Goal: Task Accomplishment & Management: Manage account settings

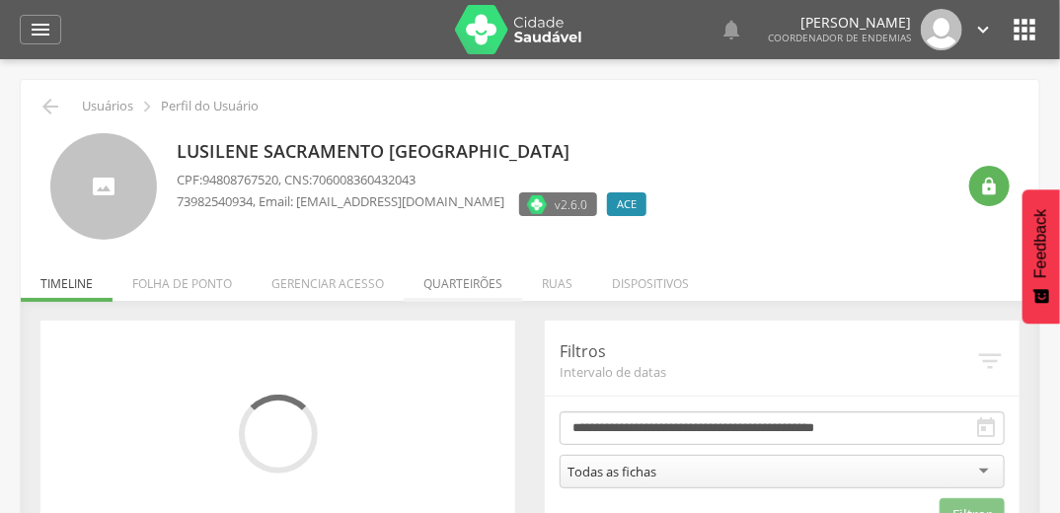
click at [447, 288] on li "Quarteirões" at bounding box center [463, 279] width 118 height 46
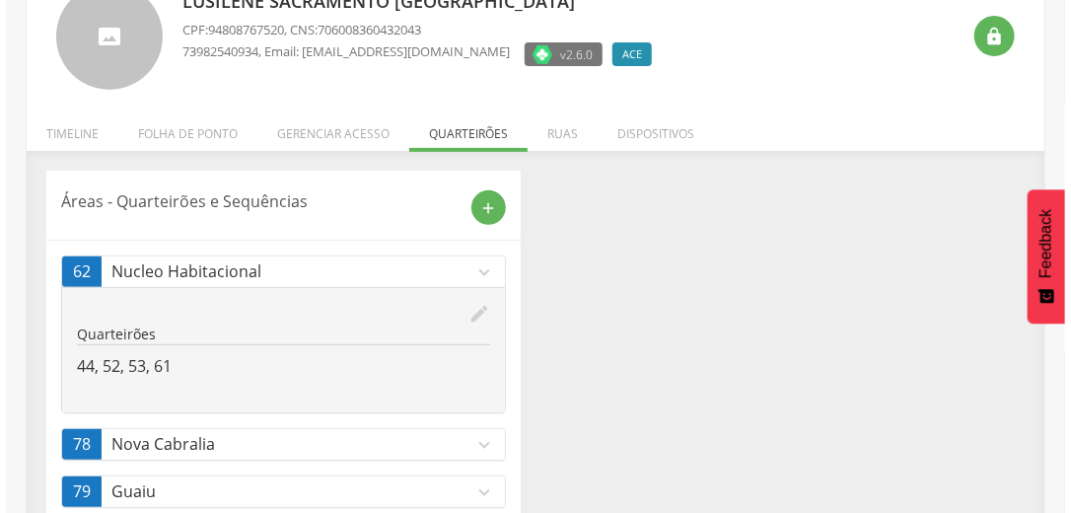
scroll to position [197, 0]
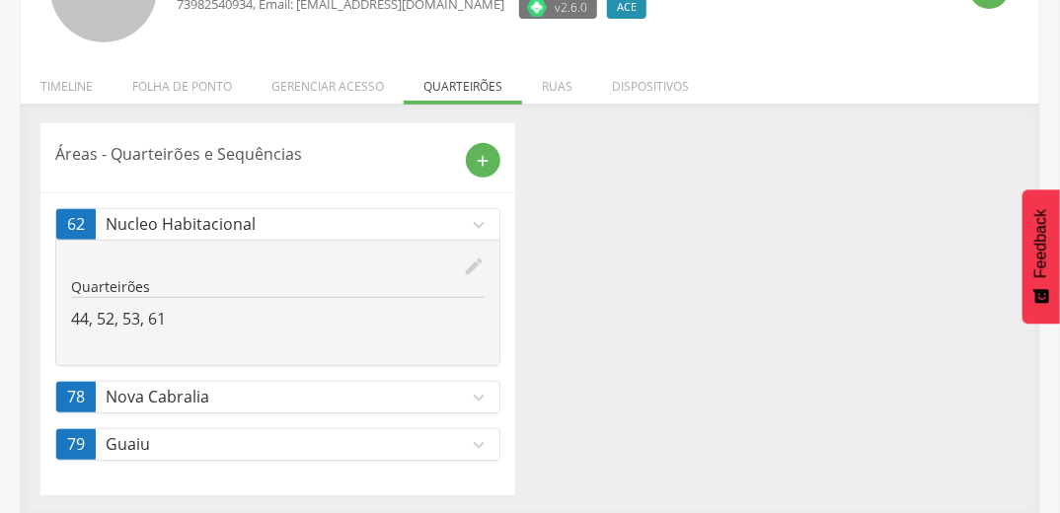
click at [475, 257] on icon "edit" at bounding box center [474, 267] width 22 height 22
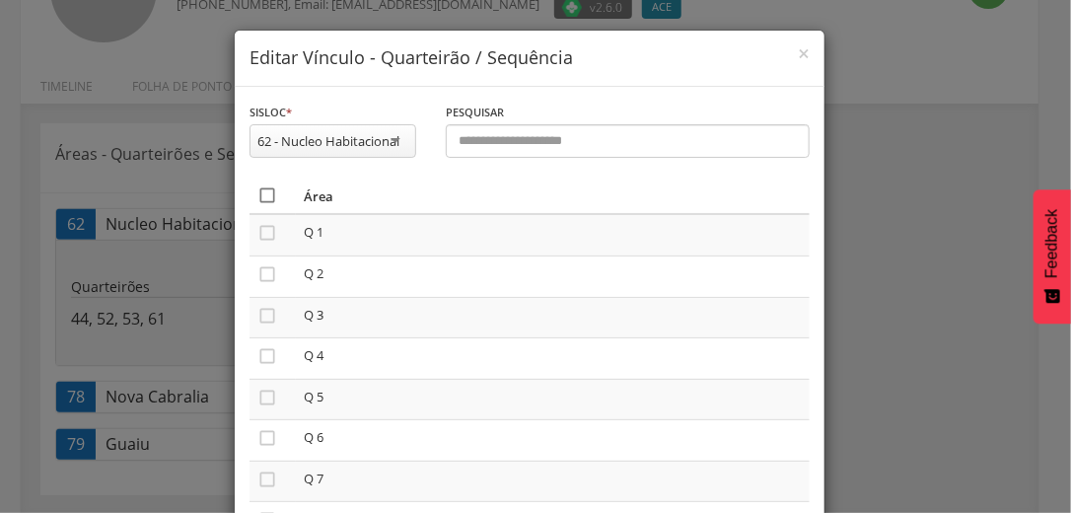
click at [257, 191] on icon "" at bounding box center [267, 195] width 20 height 20
click at [257, 191] on icon "" at bounding box center [267, 195] width 20 height 20
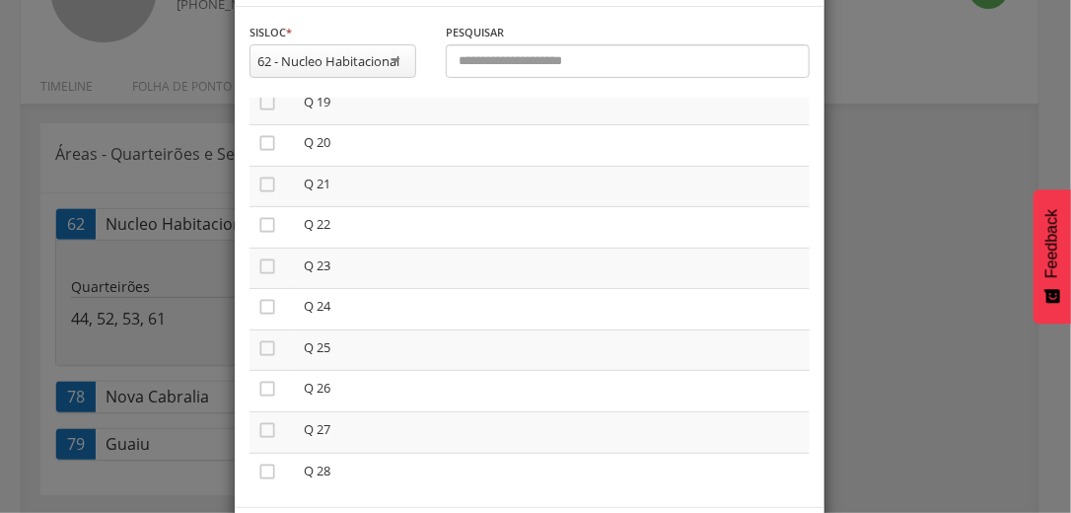
scroll to position [167, 0]
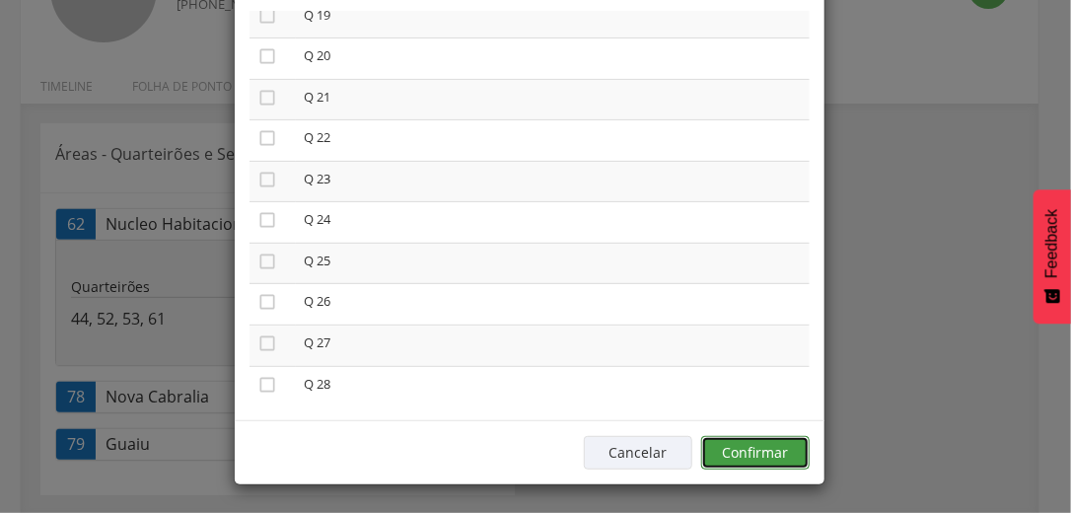
click at [771, 438] on button "Confirmar" at bounding box center [755, 453] width 109 height 34
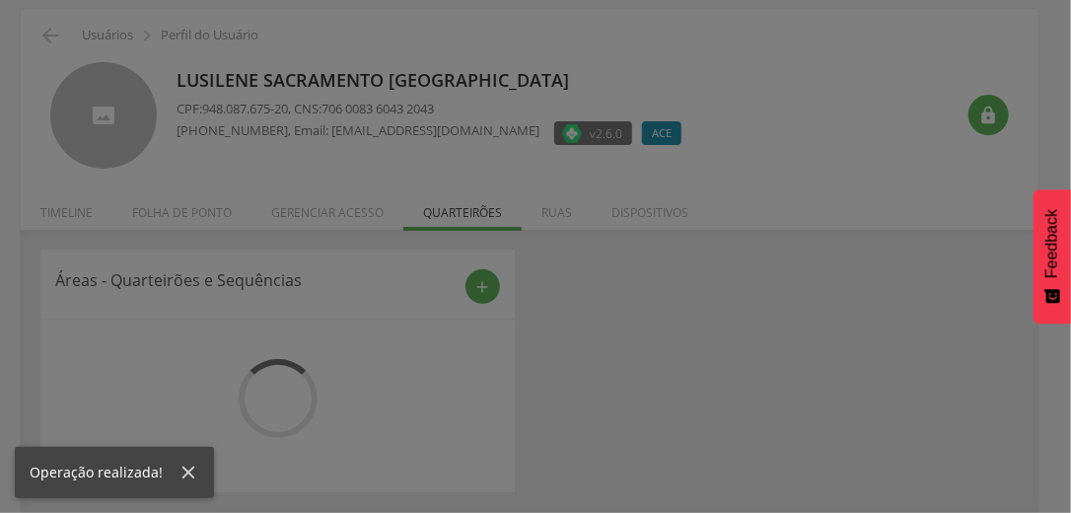
scroll to position [197, 0]
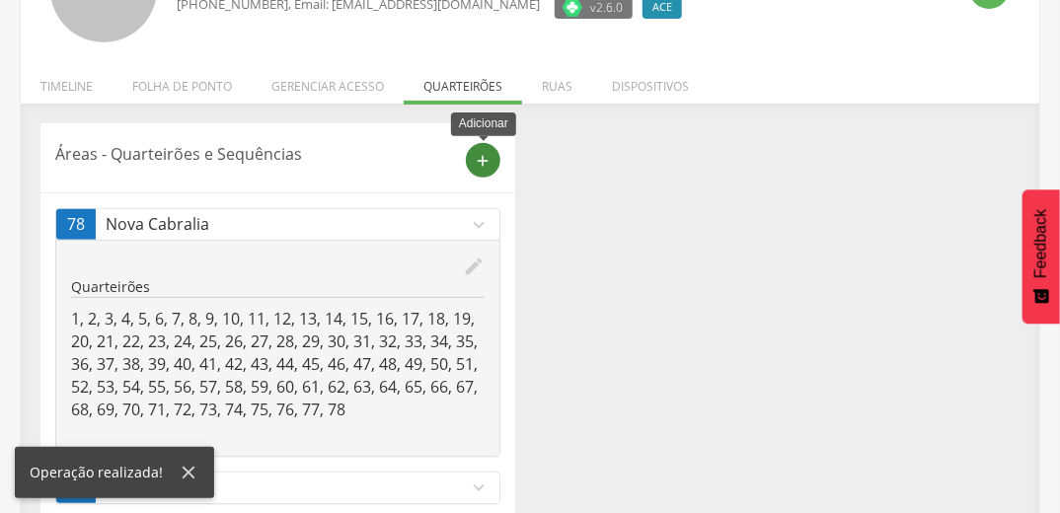
click at [486, 166] on icon "add" at bounding box center [484, 161] width 18 height 18
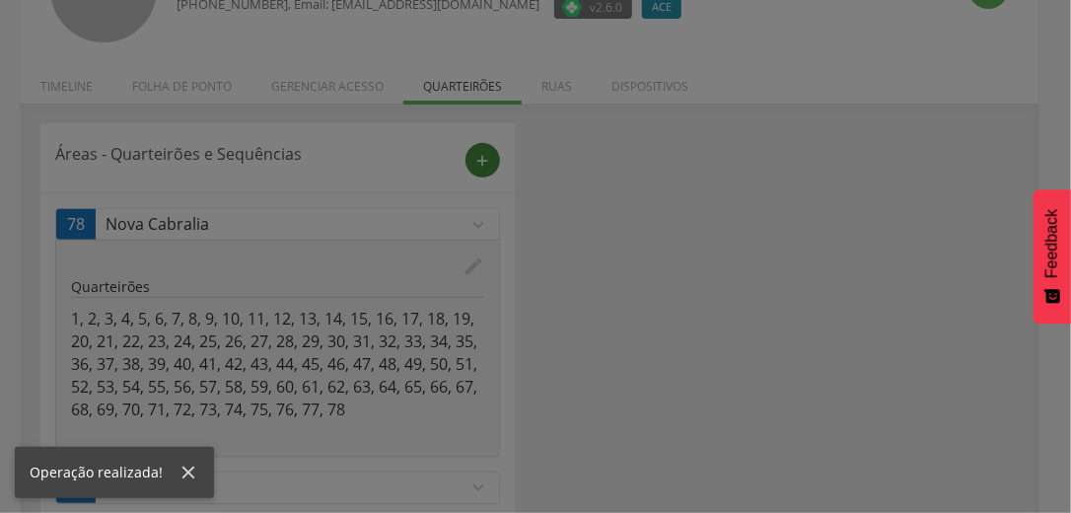
scroll to position [0, 0]
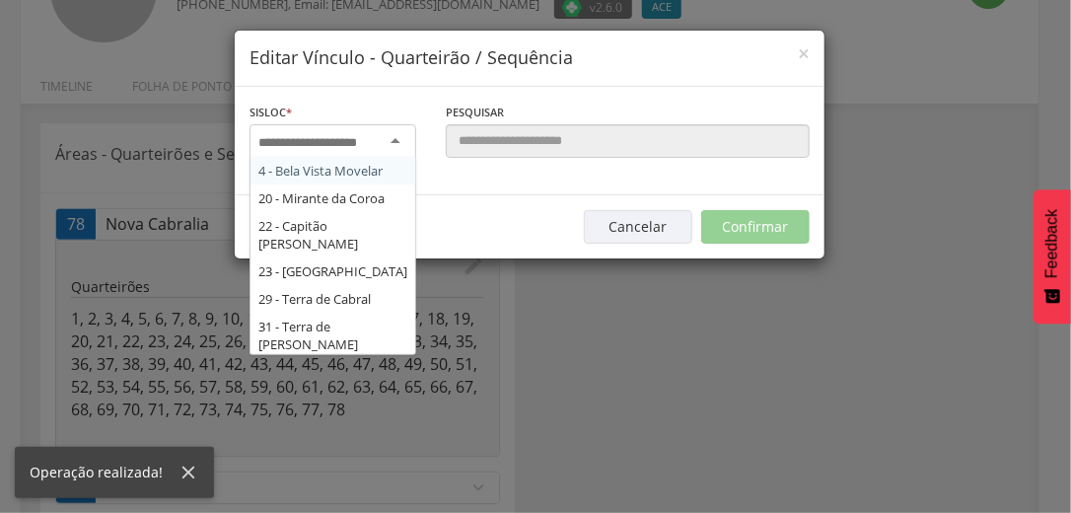
click at [388, 127] on div at bounding box center [333, 142] width 167 height 36
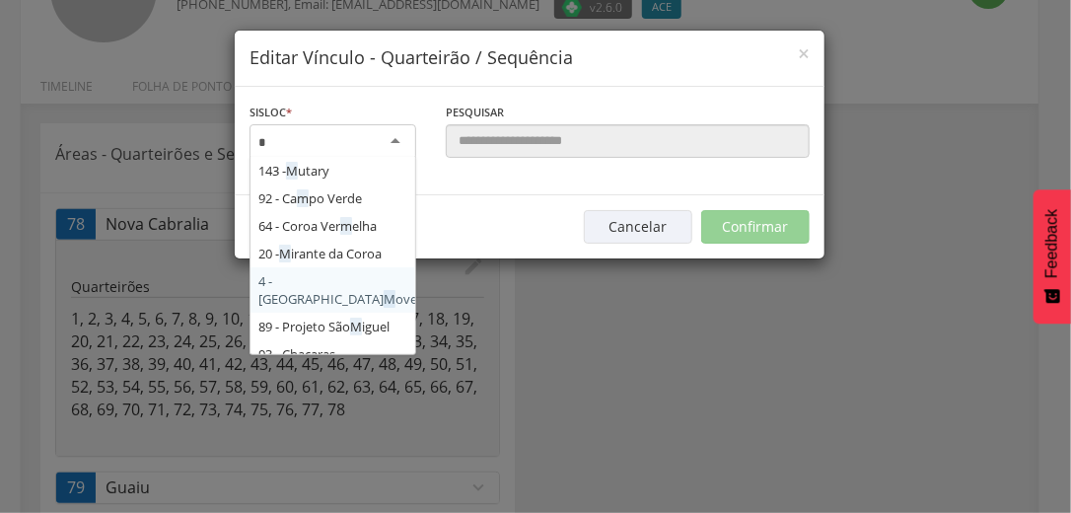
type input "**"
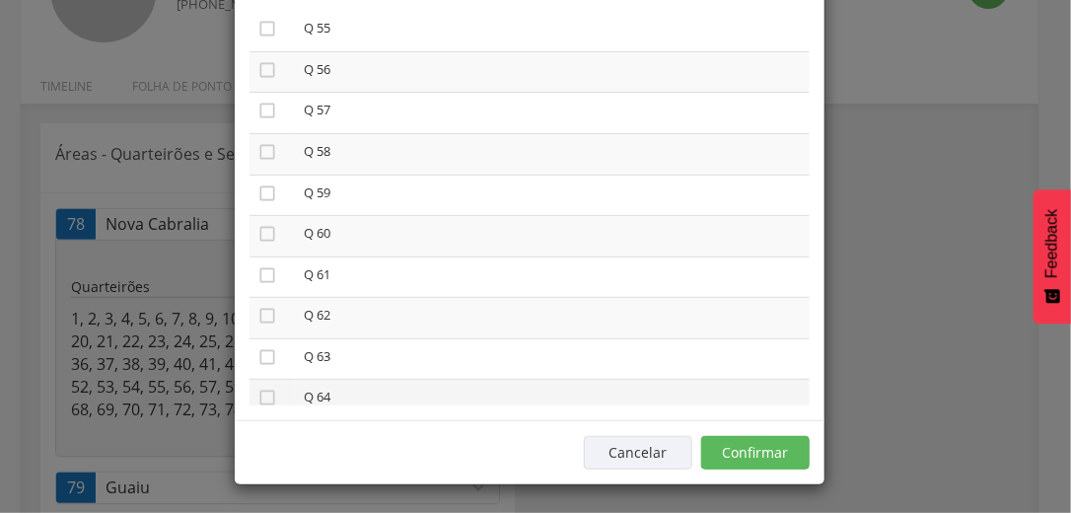
scroll to position [2289, 0]
click at [257, 79] on icon "" at bounding box center [267, 74] width 20 height 20
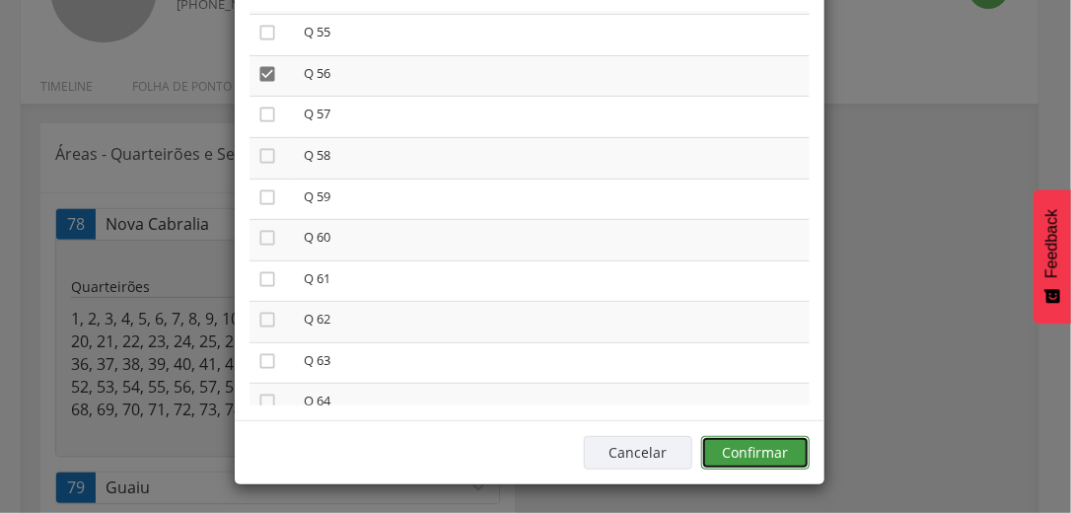
click at [751, 447] on button "Confirmar" at bounding box center [755, 453] width 109 height 34
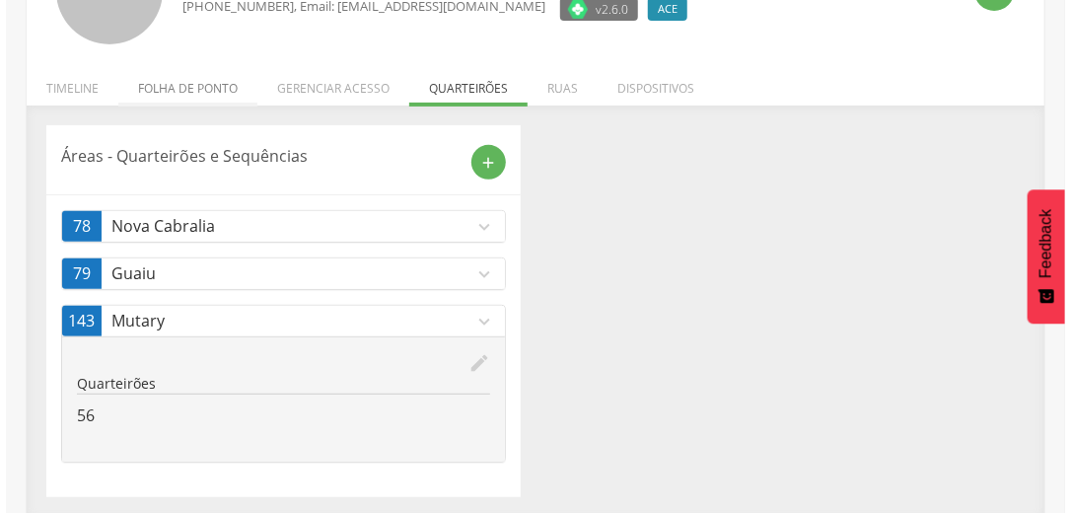
scroll to position [197, 0]
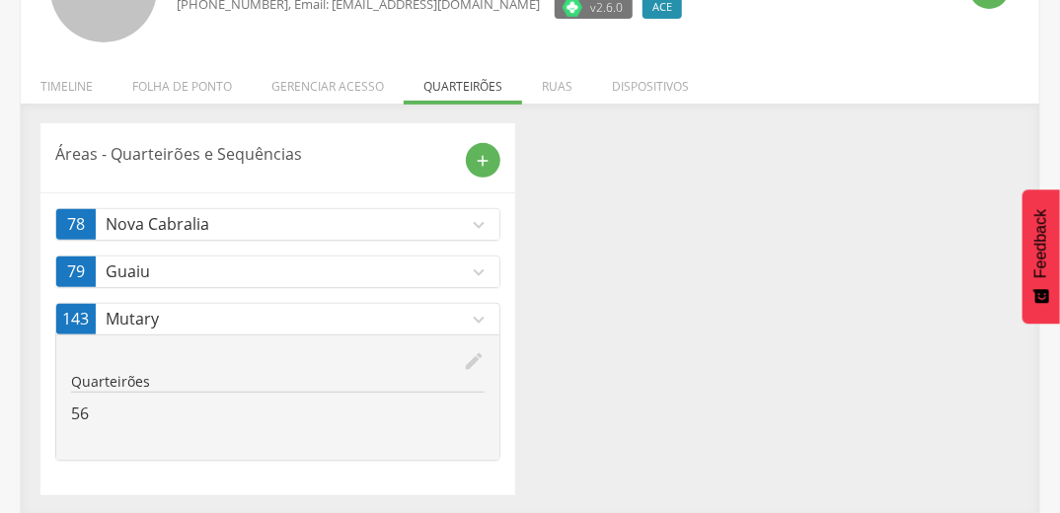
click at [480, 224] on icon "expand_more" at bounding box center [479, 225] width 22 height 22
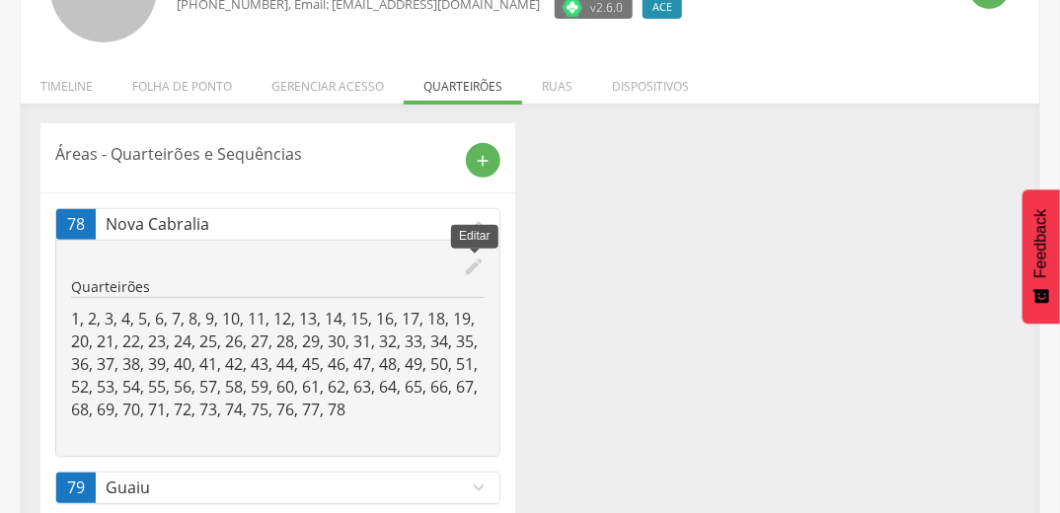
click at [470, 261] on icon "edit" at bounding box center [474, 267] width 22 height 22
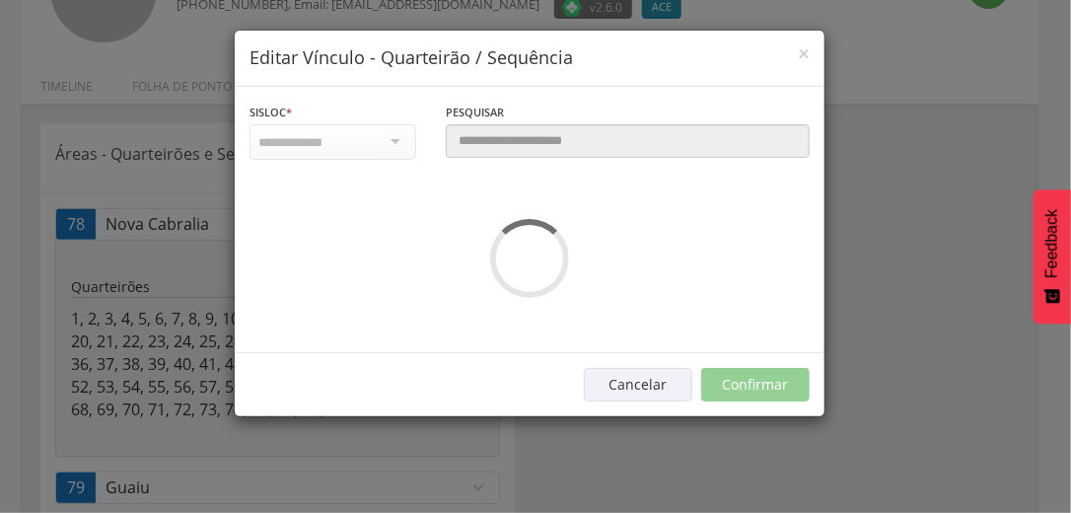
scroll to position [0, 0]
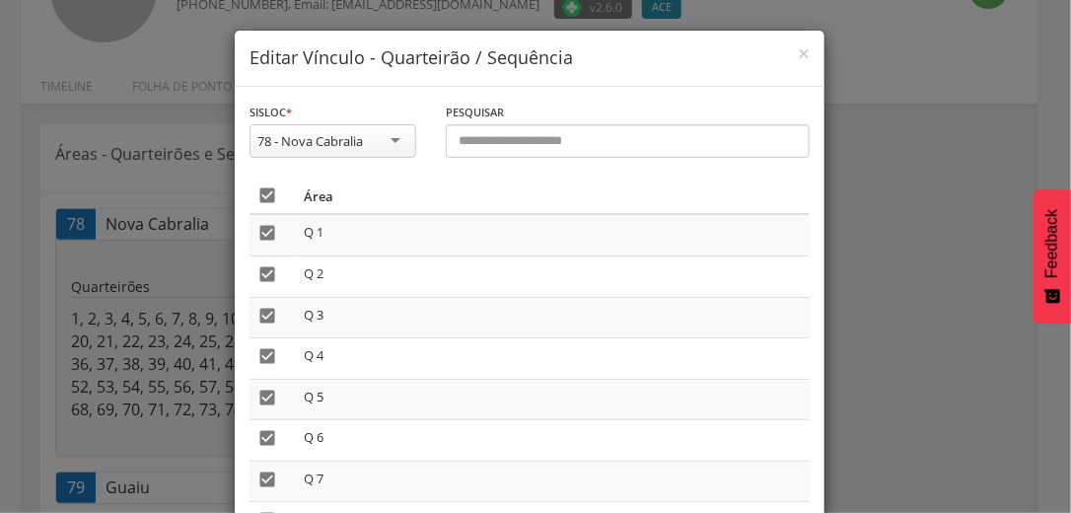
click at [268, 189] on icon "" at bounding box center [267, 195] width 20 height 20
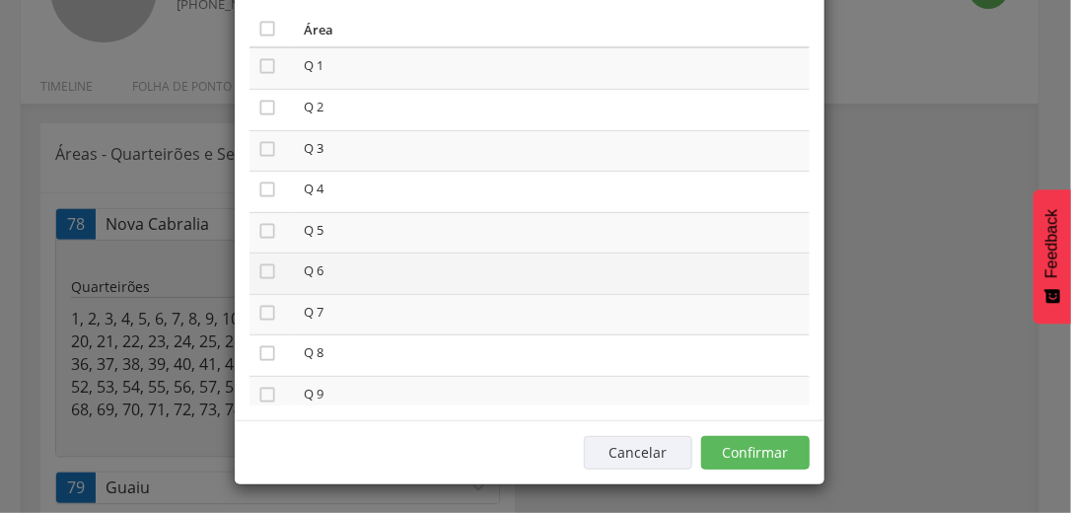
scroll to position [474, 0]
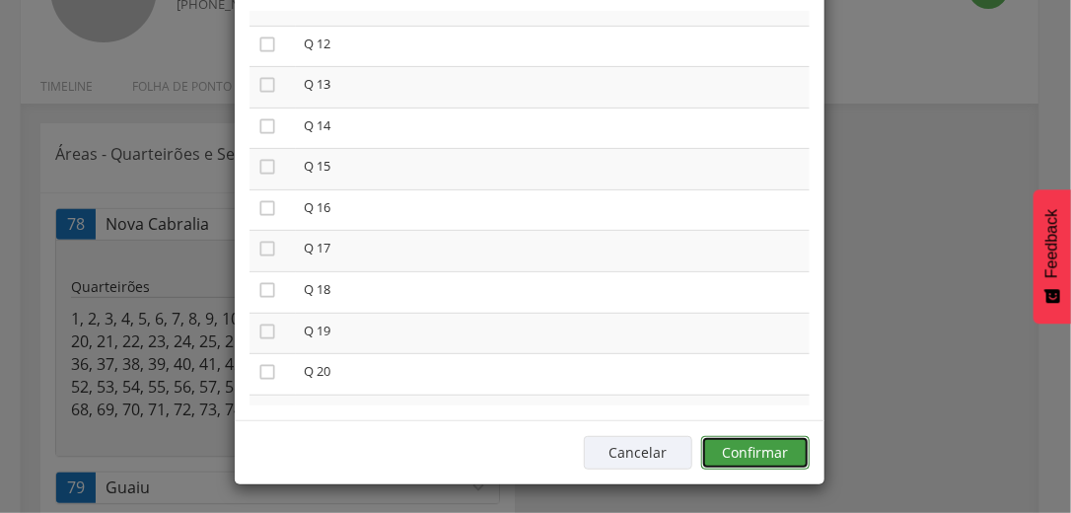
click at [776, 453] on button "Confirmar" at bounding box center [755, 453] width 109 height 34
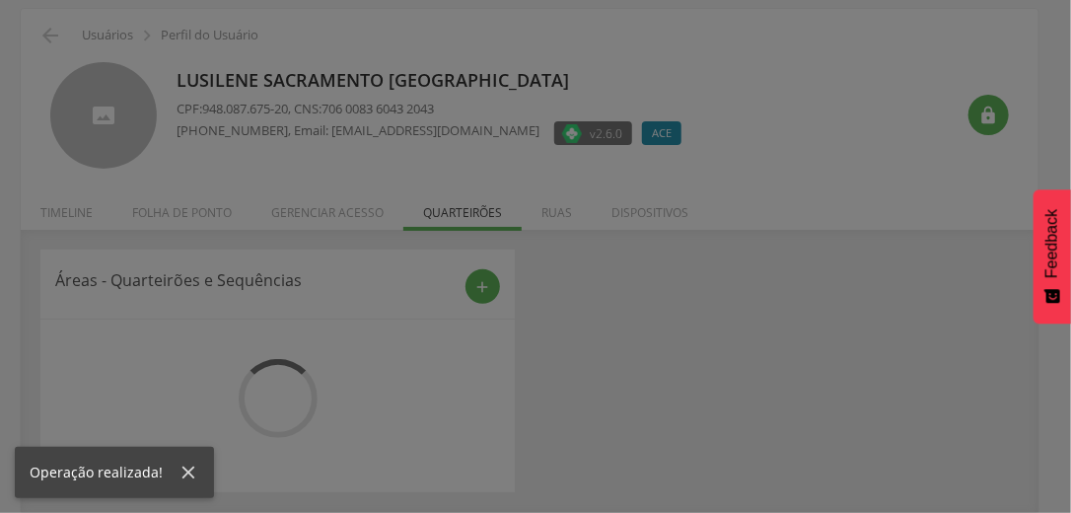
scroll to position [151, 0]
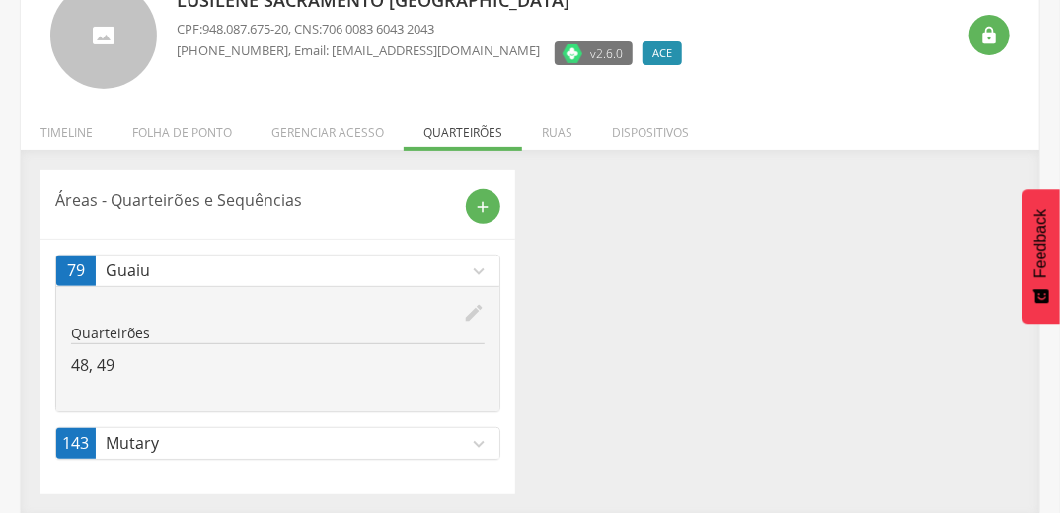
click at [461, 312] on div "edit" at bounding box center [277, 313] width 413 height 22
click at [477, 308] on icon "edit" at bounding box center [474, 313] width 22 height 22
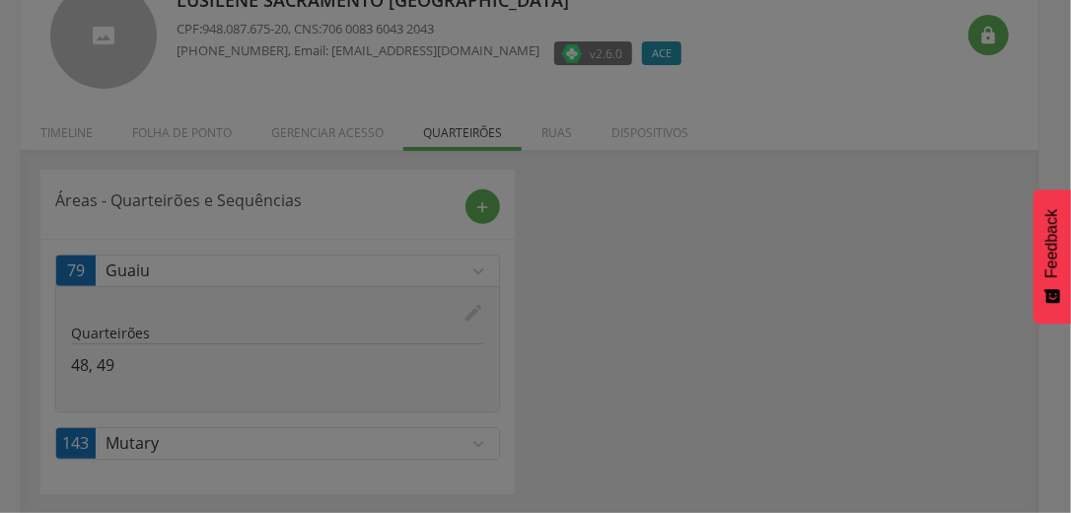
scroll to position [0, 0]
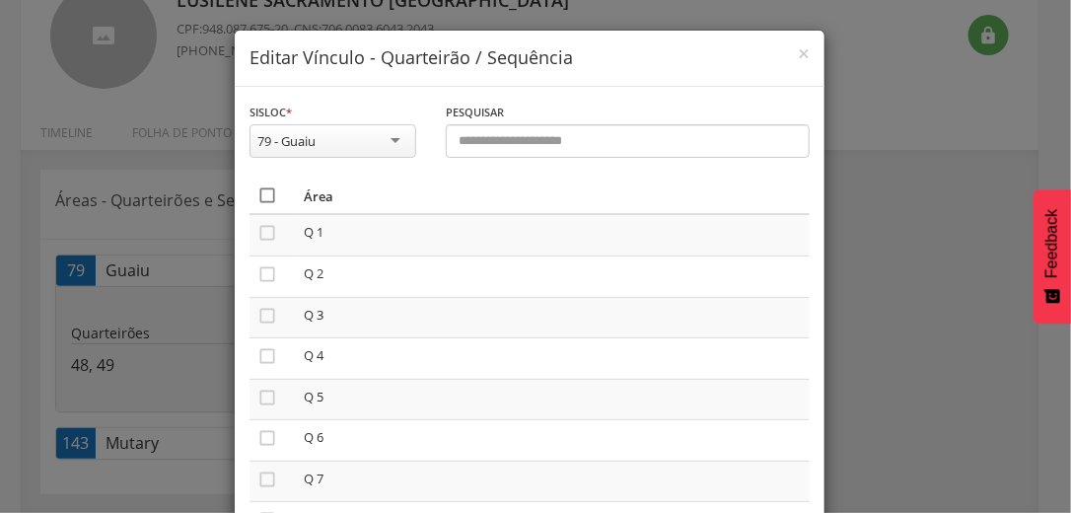
click at [264, 196] on icon "" at bounding box center [267, 195] width 20 height 20
click at [264, 196] on icon "" at bounding box center [267, 195] width 20 height 20
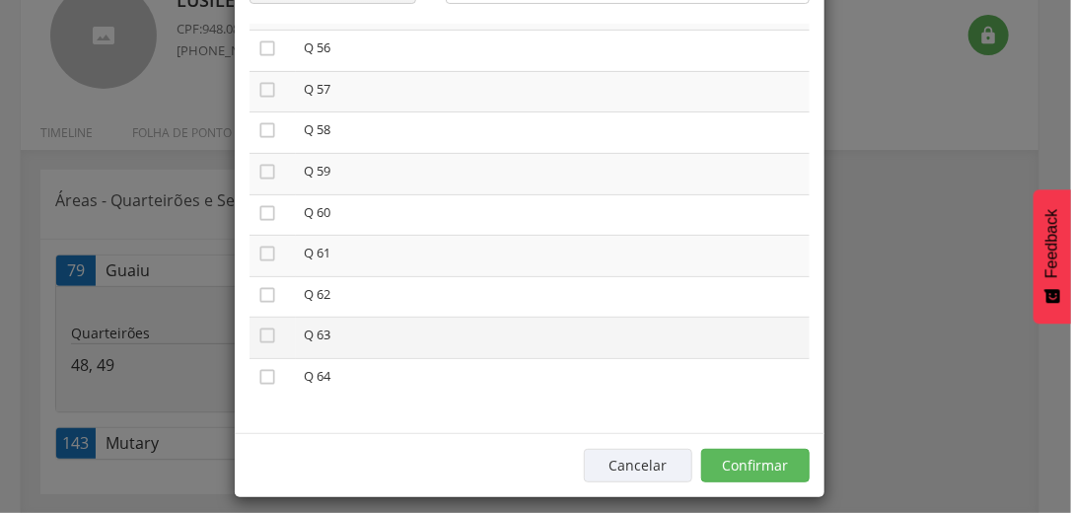
scroll to position [167, 0]
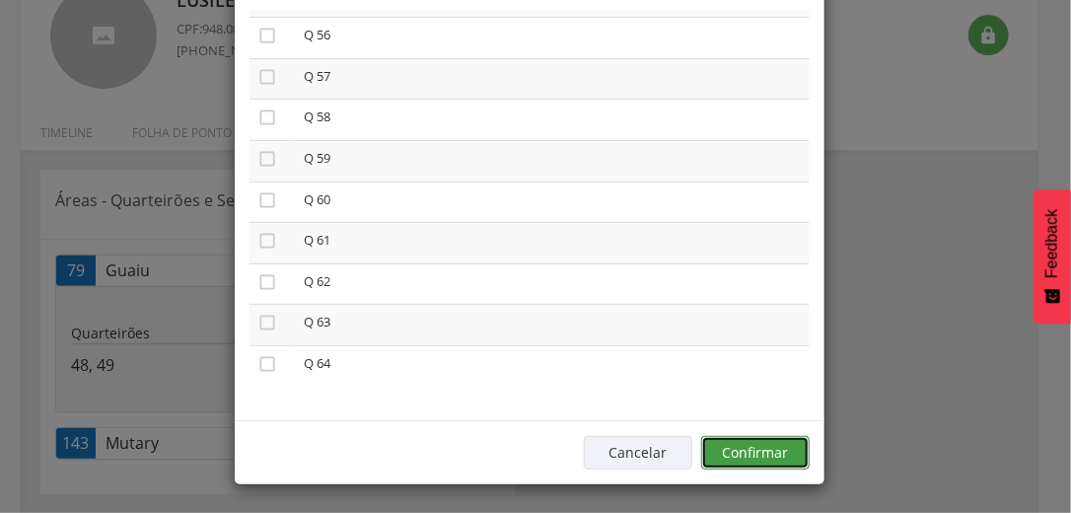
click at [762, 450] on button "Confirmar" at bounding box center [755, 453] width 109 height 34
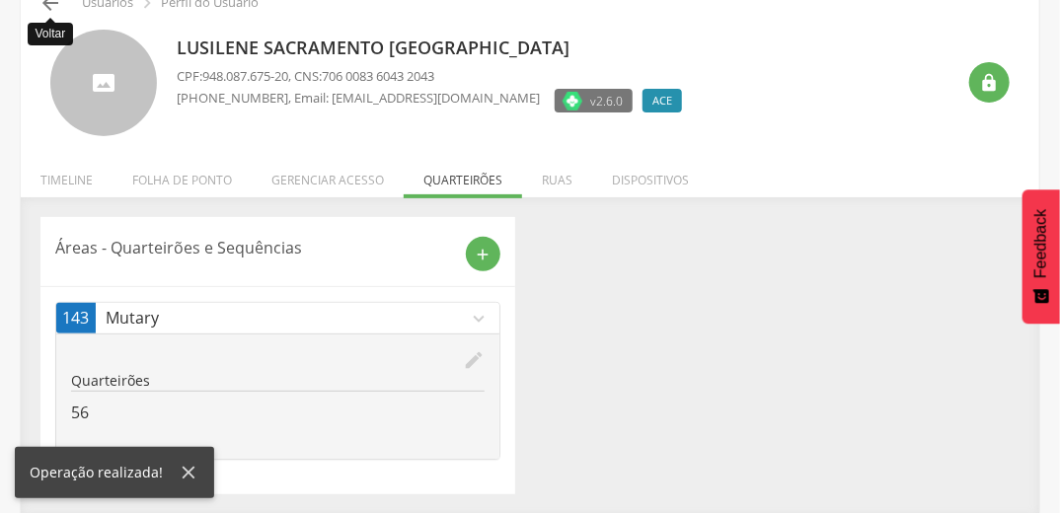
scroll to position [25, 0]
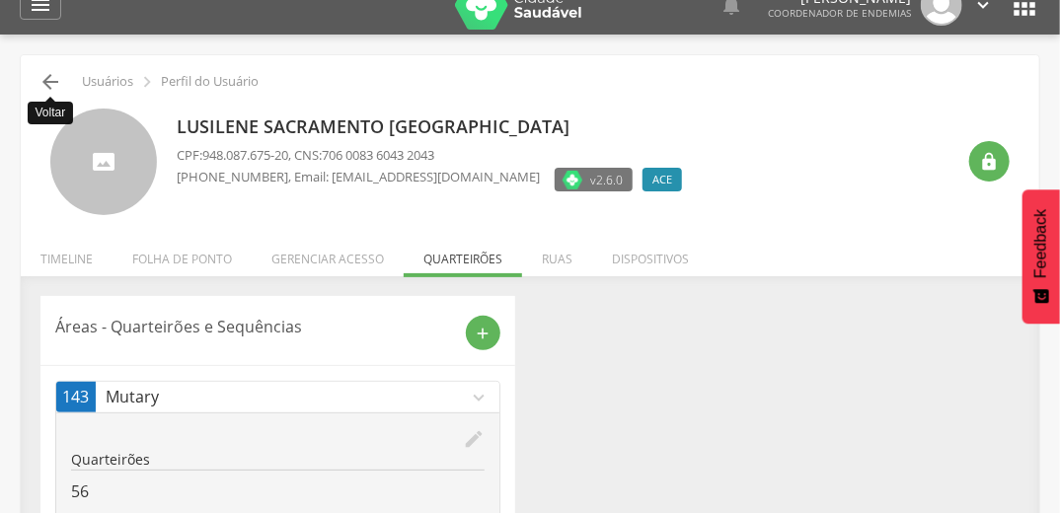
click at [55, 79] on icon "" at bounding box center [50, 82] width 24 height 24
